Goal: Transaction & Acquisition: Find a FROG® Dealer

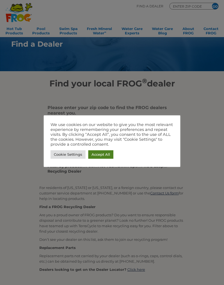
click at [104, 154] on link "Accept All" at bounding box center [100, 154] width 25 height 8
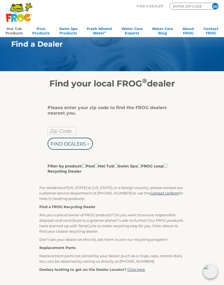
click at [17, 29] on link "Hot Tub Products" at bounding box center [13, 30] width 17 height 11
click at [174, 219] on p "Are you a proud owner of FROG products? Do you want to ensure responsible dispo…" at bounding box center [111, 223] width 145 height 22
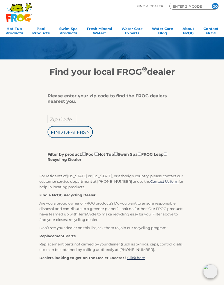
scroll to position [9, 0]
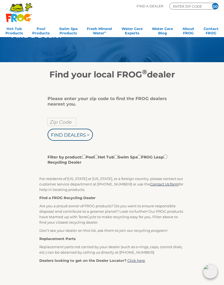
click at [98, 158] on input "Filter by product: Pool Hot Tub Swim Spa FROG Leap Recycling Dealer" at bounding box center [96, 157] width 4 height 4
checkbox input "true"
click at [64, 121] on input "Zip Code" at bounding box center [61, 122] width 29 height 8
type input "Zip Code"
click at [66, 123] on input "text" at bounding box center [61, 122] width 29 height 8
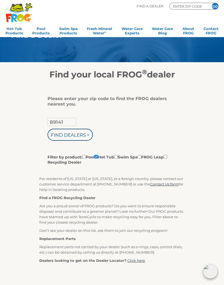
type input "89141"
click at [85, 136] on input "Find Dealers >" at bounding box center [69, 135] width 45 height 12
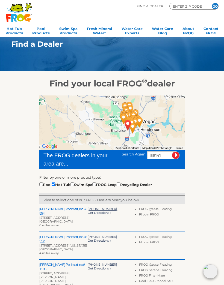
click at [153, 126] on div at bounding box center [111, 122] width 145 height 55
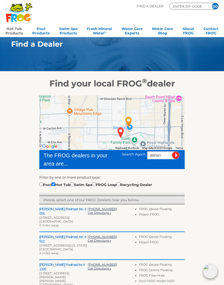
click at [16, 31] on link "Hot Tub Products" at bounding box center [13, 30] width 17 height 11
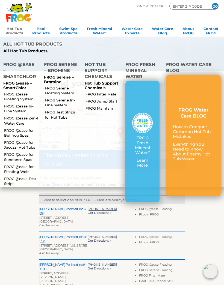
click at [25, 97] on link "FROG @ease Floating System" at bounding box center [21, 97] width 35 height 10
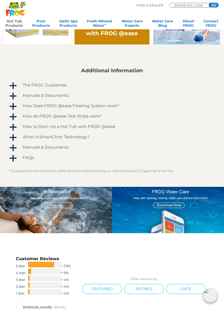
scroll to position [327, 0]
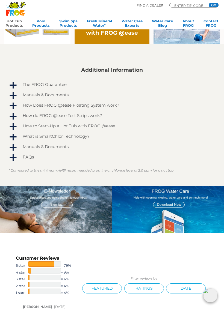
click at [14, 125] on span "a" at bounding box center [13, 127] width 8 height 8
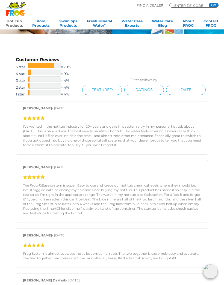
scroll to position [612, 0]
